Goal: Task Accomplishment & Management: Complete application form

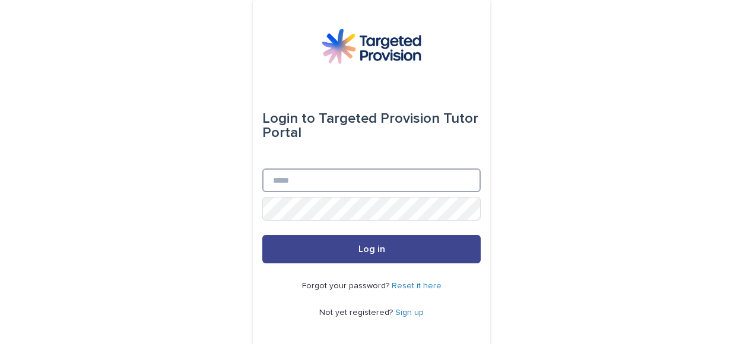
type input "**********"
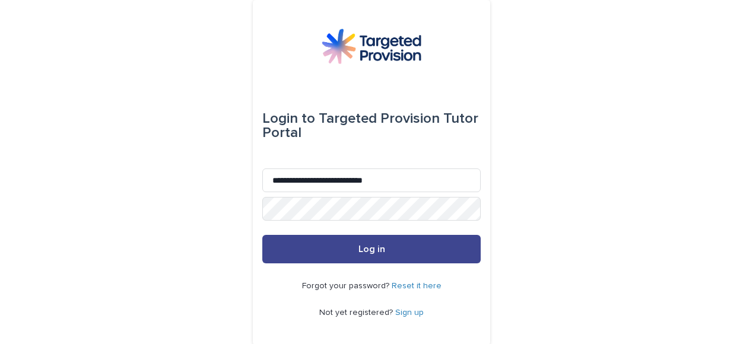
click at [346, 243] on button "Log in" at bounding box center [371, 249] width 218 height 28
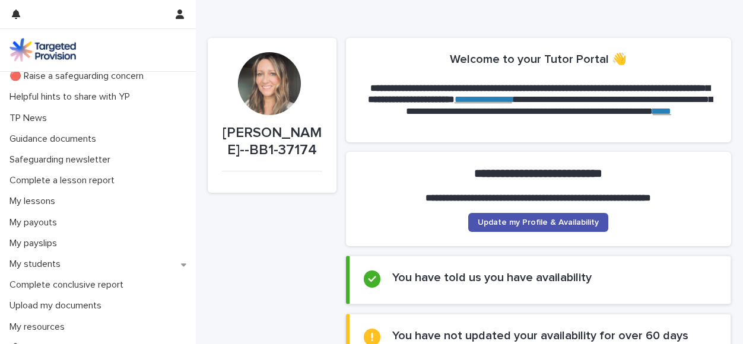
scroll to position [50, 0]
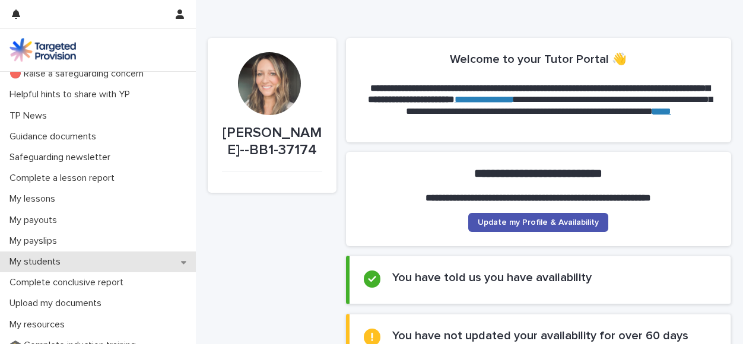
click at [183, 259] on div "My students" at bounding box center [98, 262] width 196 height 21
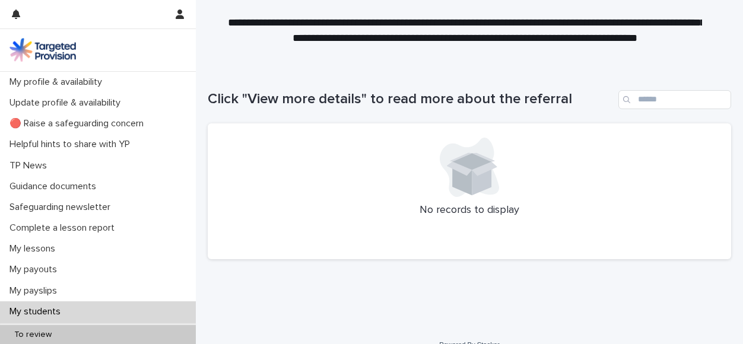
scroll to position [59, 0]
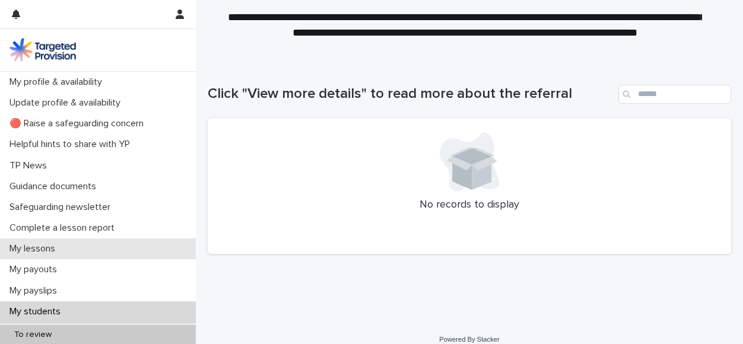
click at [64, 246] on p "My lessons" at bounding box center [35, 248] width 60 height 11
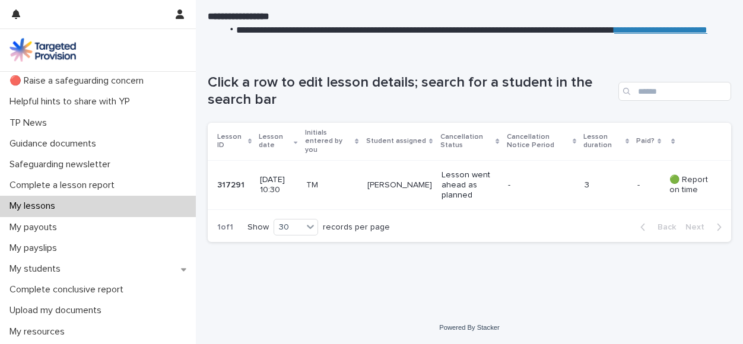
scroll to position [35, 0]
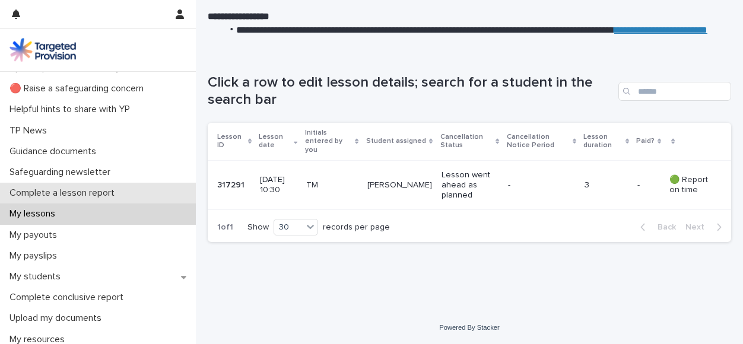
click at [68, 189] on p "Complete a lesson report" at bounding box center [64, 192] width 119 height 11
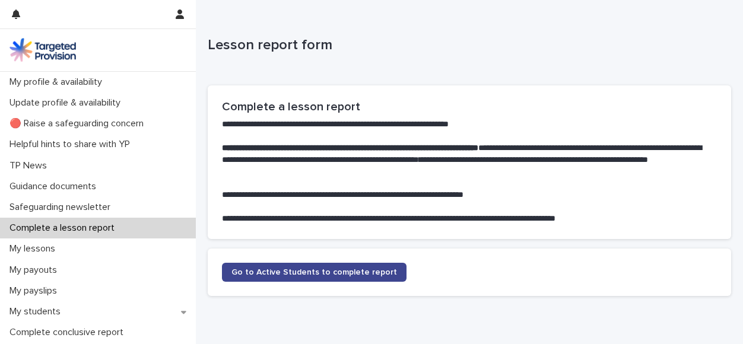
click at [329, 275] on span "Go to Active Students to complete report" at bounding box center [314, 272] width 166 height 8
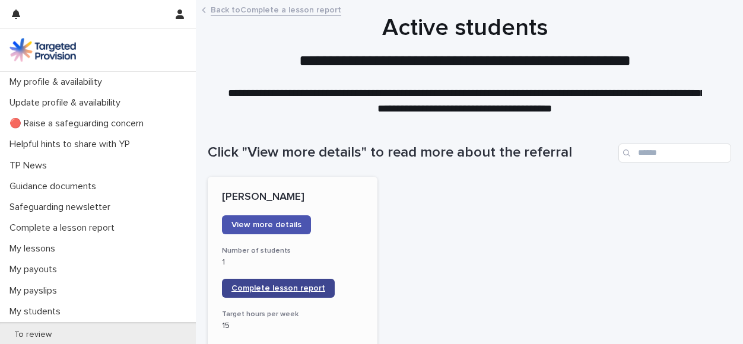
click at [288, 284] on span "Complete lesson report" at bounding box center [278, 288] width 94 height 8
click at [292, 288] on span "Complete lesson report" at bounding box center [278, 288] width 94 height 8
